Goal: Check status: Check status

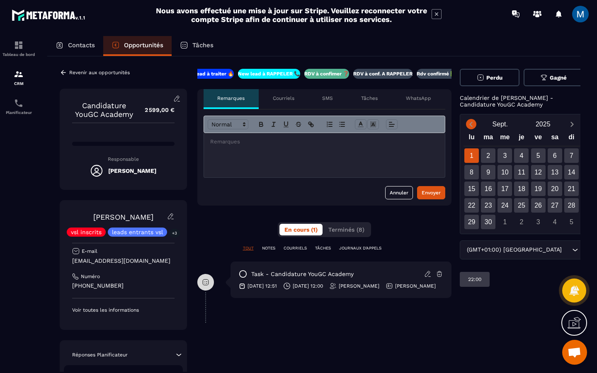
click at [471, 121] on icon "Previous month" at bounding box center [471, 124] width 8 height 8
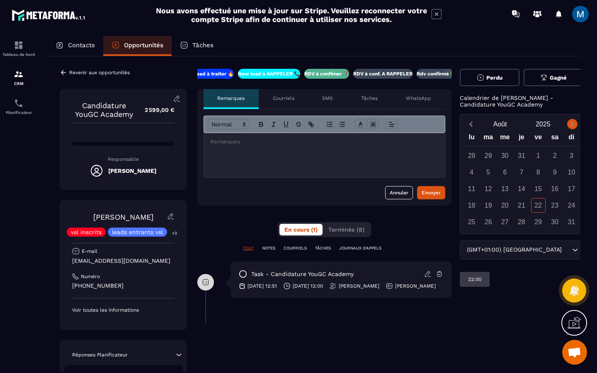
click at [568, 126] on icon "Next month" at bounding box center [572, 124] width 8 height 8
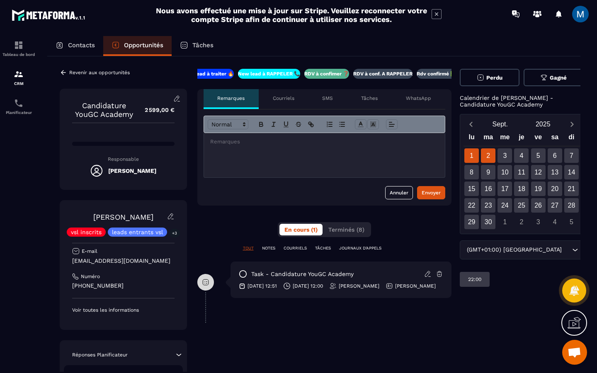
click at [487, 155] on div "2" at bounding box center [488, 155] width 15 height 15
click at [473, 167] on div "8" at bounding box center [471, 172] width 15 height 15
click at [473, 185] on div "15" at bounding box center [471, 189] width 15 height 15
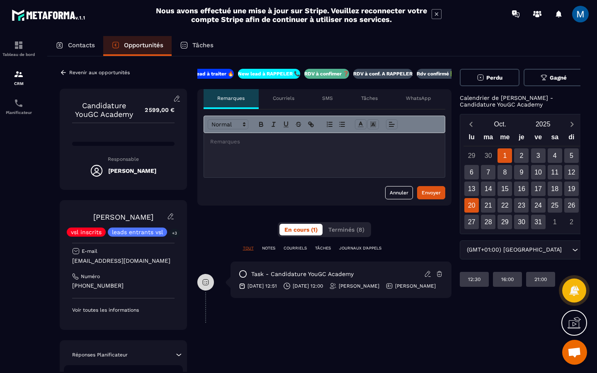
click at [472, 206] on div "20" at bounding box center [471, 205] width 15 height 15
click at [470, 221] on div "27" at bounding box center [471, 222] width 15 height 15
click at [472, 126] on icon "Previous month" at bounding box center [471, 124] width 8 height 8
click at [474, 124] on icon "Previous month" at bounding box center [471, 124] width 8 height 8
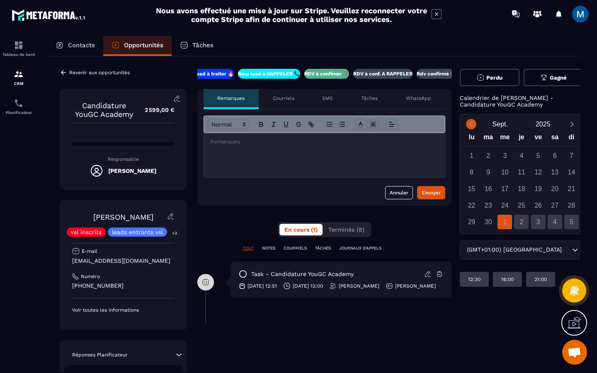
click at [474, 124] on icon "Previous month" at bounding box center [471, 124] width 8 height 8
click at [571, 124] on icon "Next month" at bounding box center [572, 124] width 3 height 5
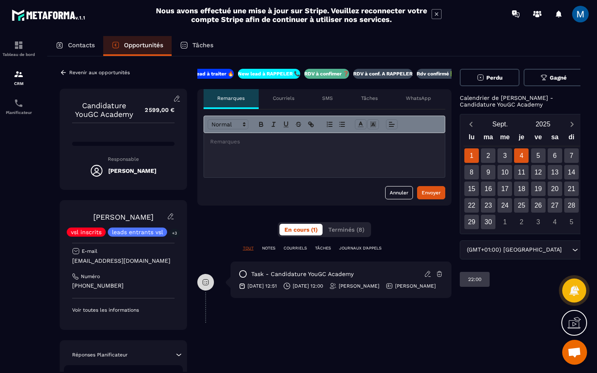
click at [514, 156] on div "4" at bounding box center [521, 155] width 15 height 15
